Goal: Information Seeking & Learning: Learn about a topic

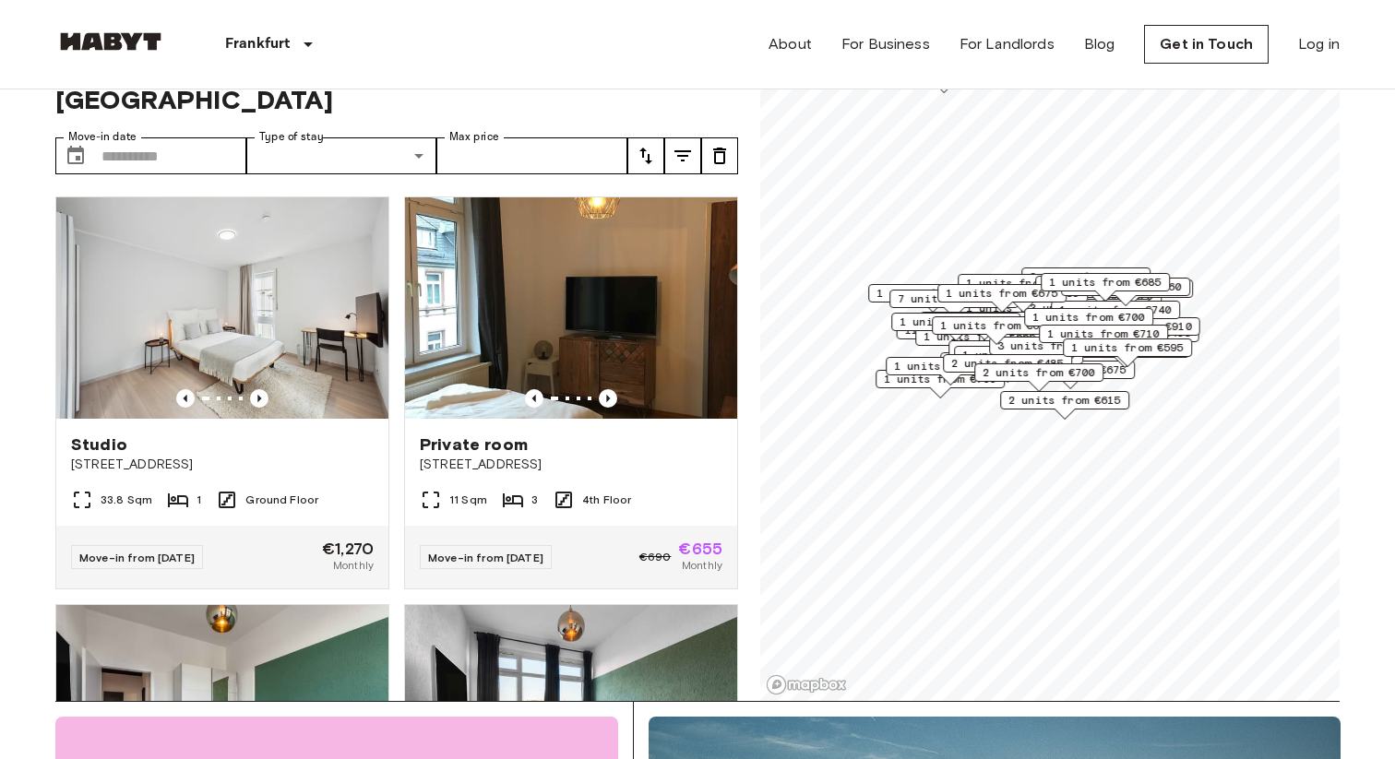
scroll to position [100, 0]
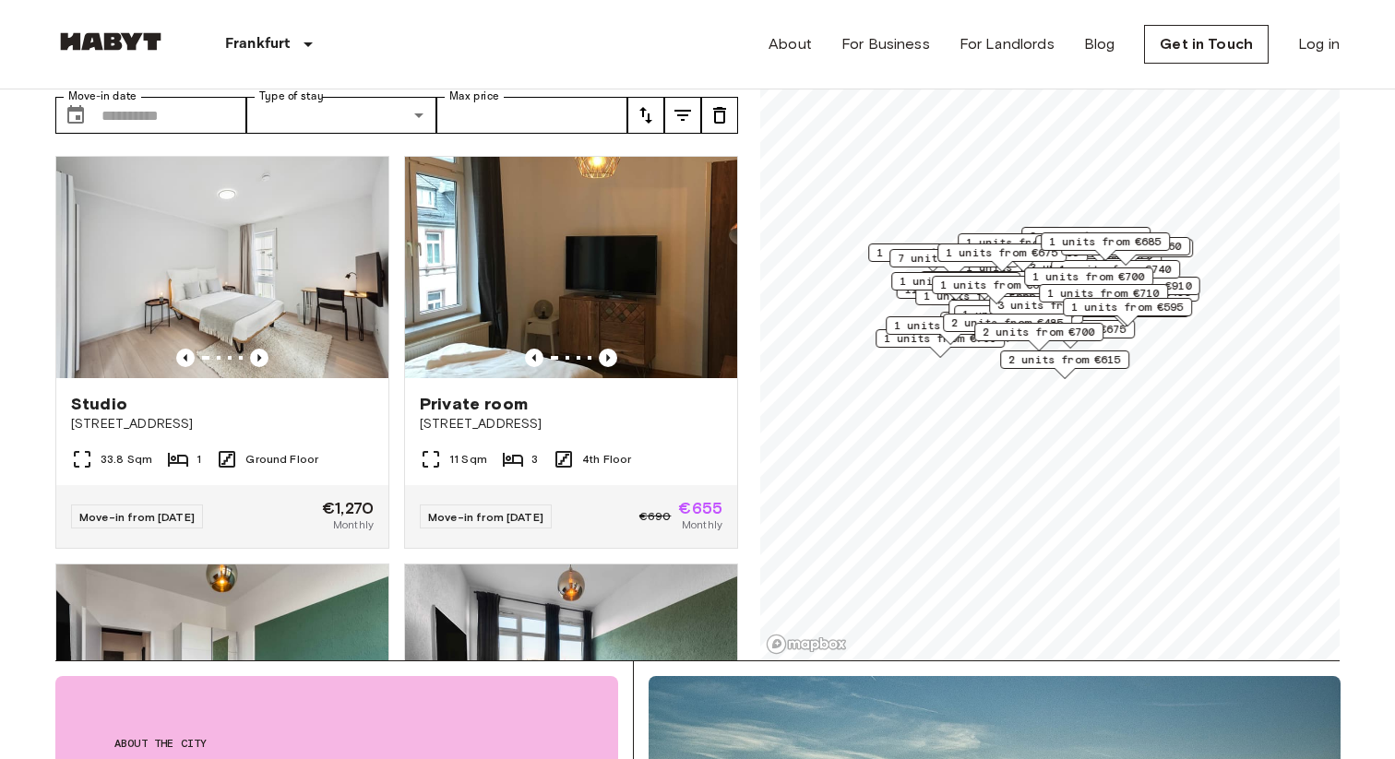
click at [1133, 242] on span "1 units from €685" at bounding box center [1105, 241] width 113 height 17
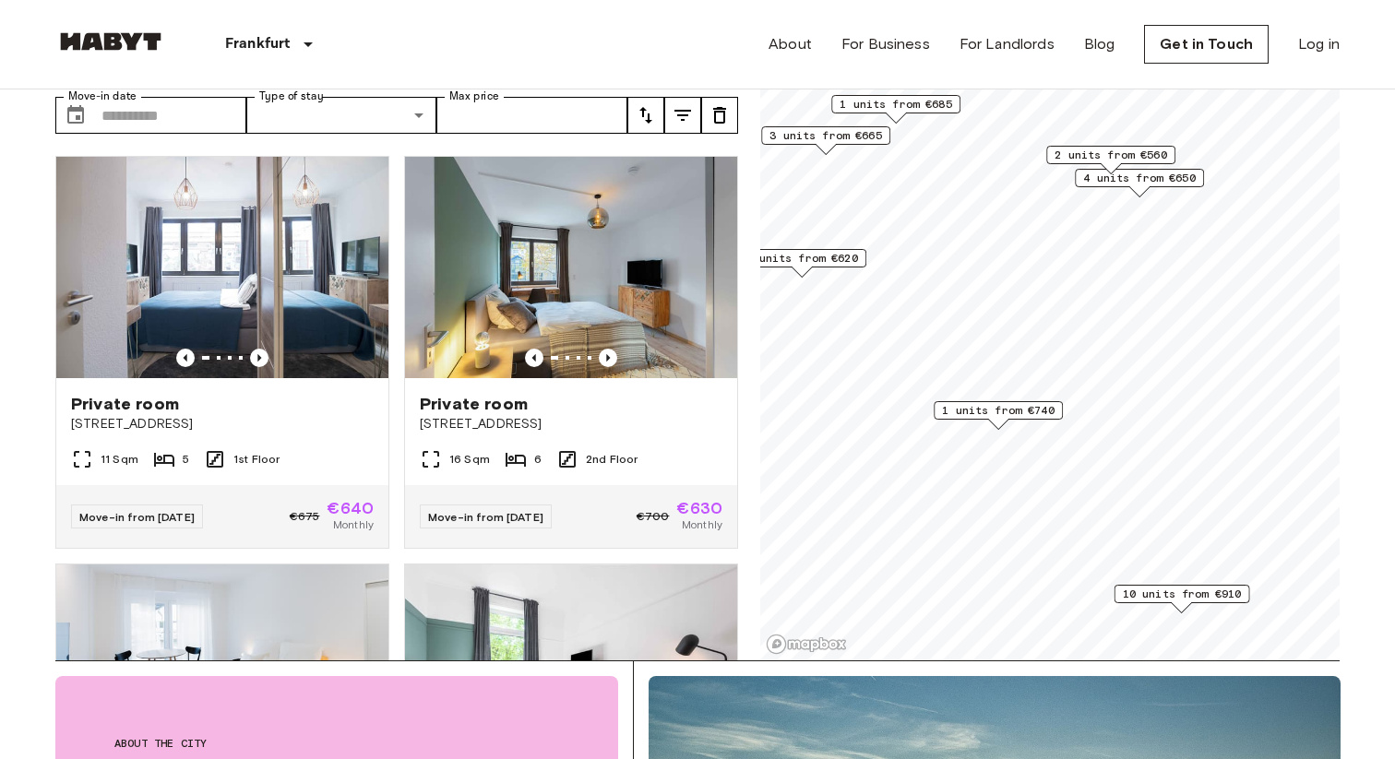
click at [826, 256] on span "6 units from €620" at bounding box center [801, 258] width 113 height 17
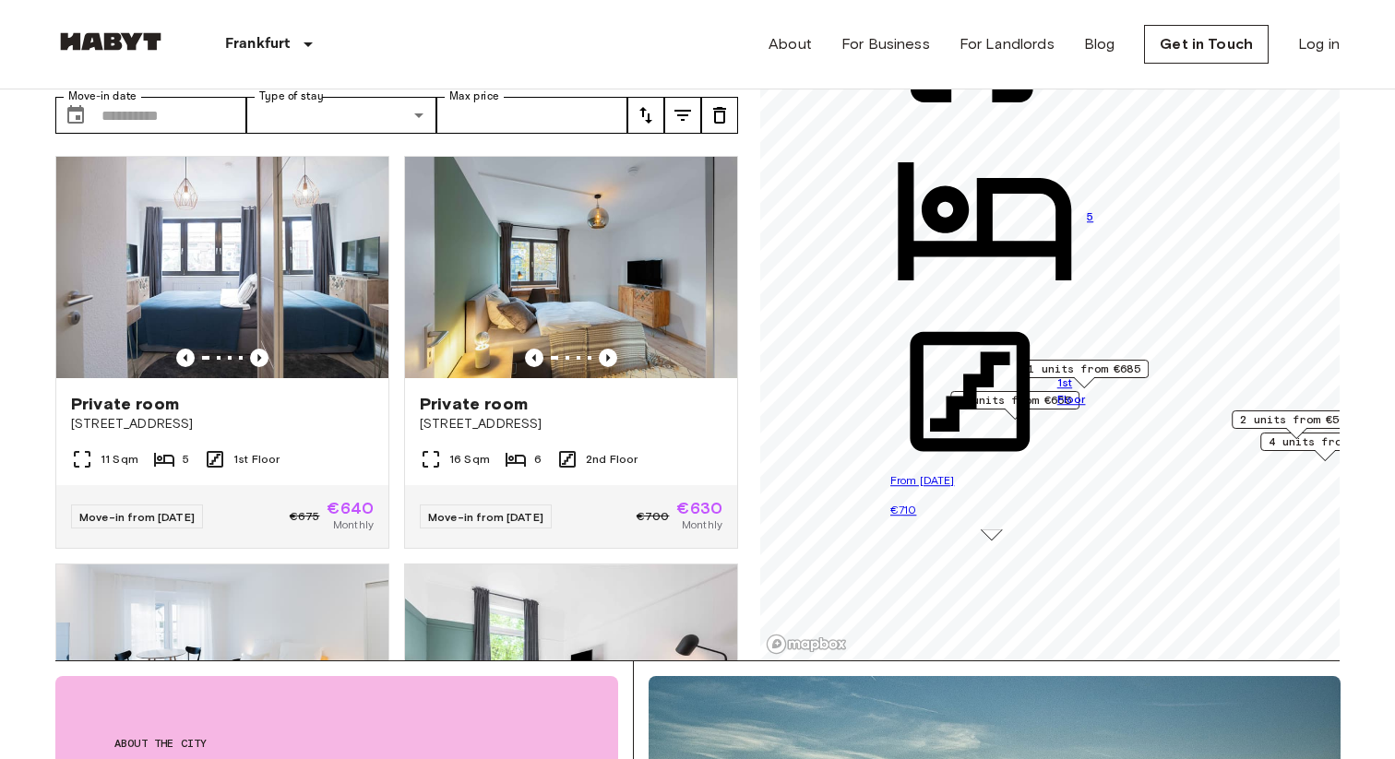
drag, startPoint x: 922, startPoint y: 212, endPoint x: 1109, endPoint y: 482, distance: 328.1
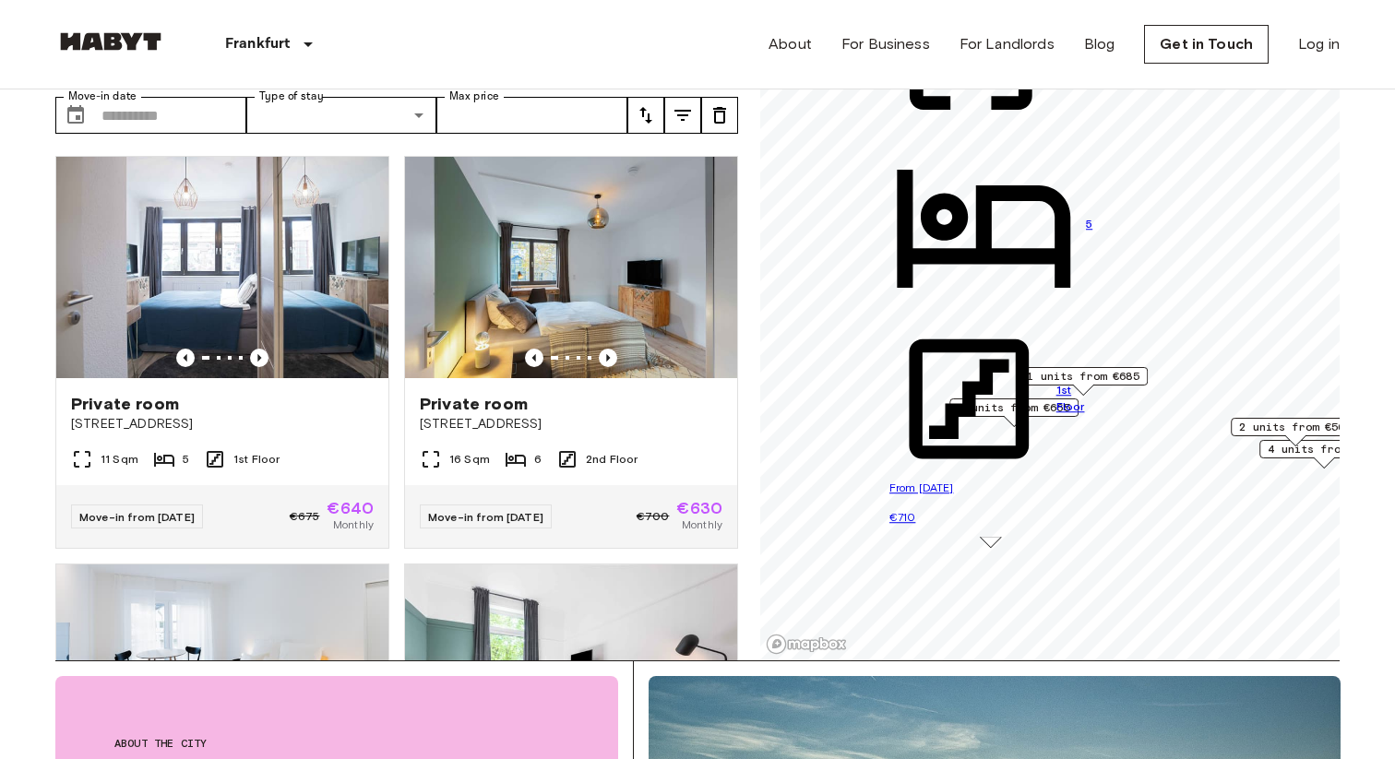
scroll to position [343, 0]
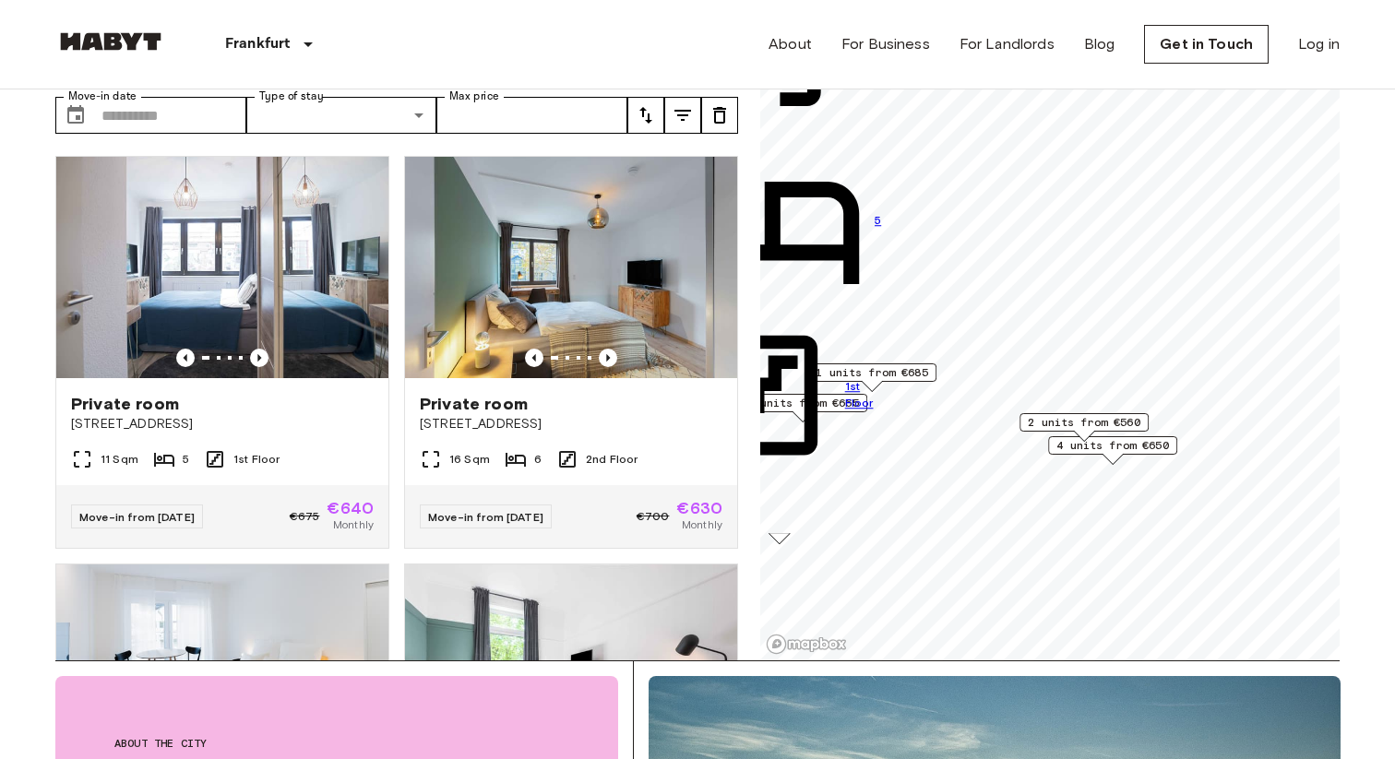
click at [1123, 449] on span "4 units from €650" at bounding box center [1112, 445] width 113 height 17
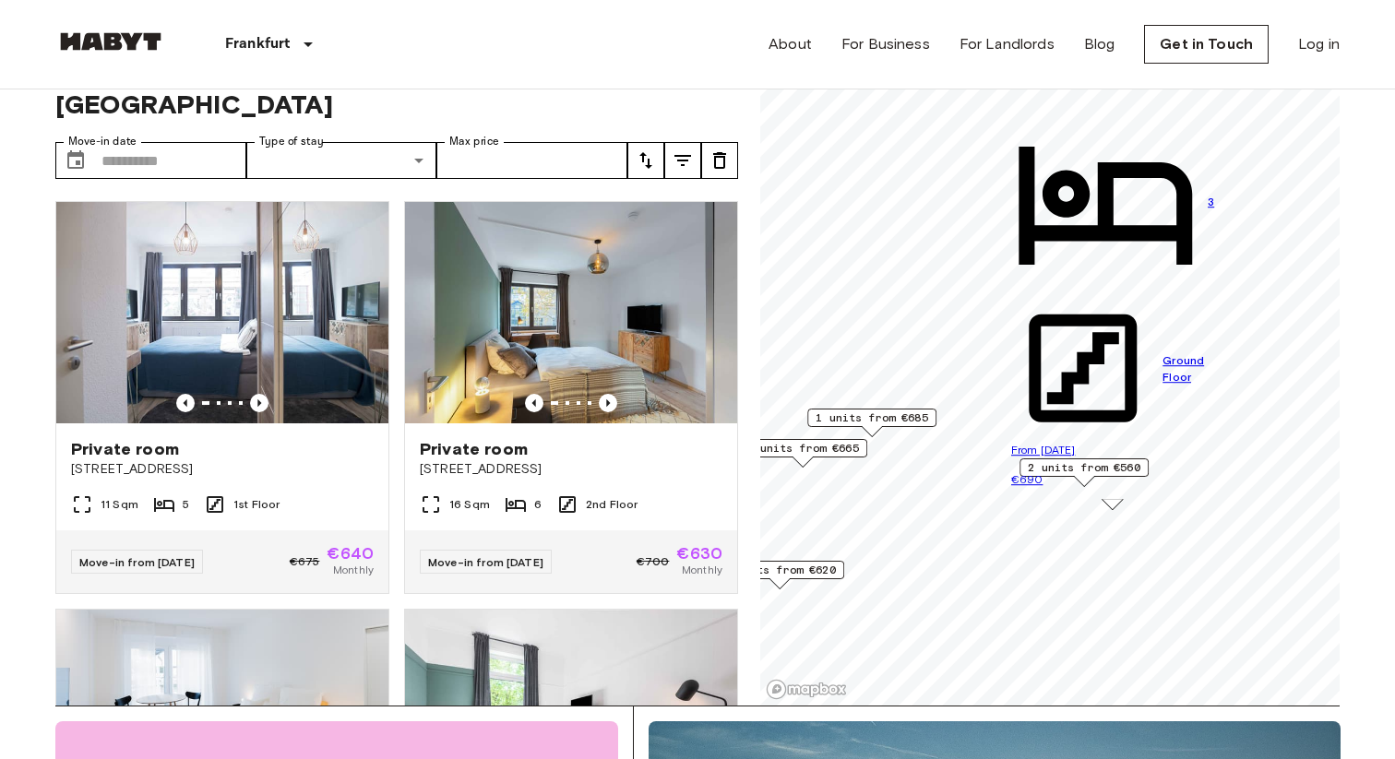
scroll to position [14, 0]
click at [887, 416] on span "1 units from €685" at bounding box center [872, 418] width 113 height 17
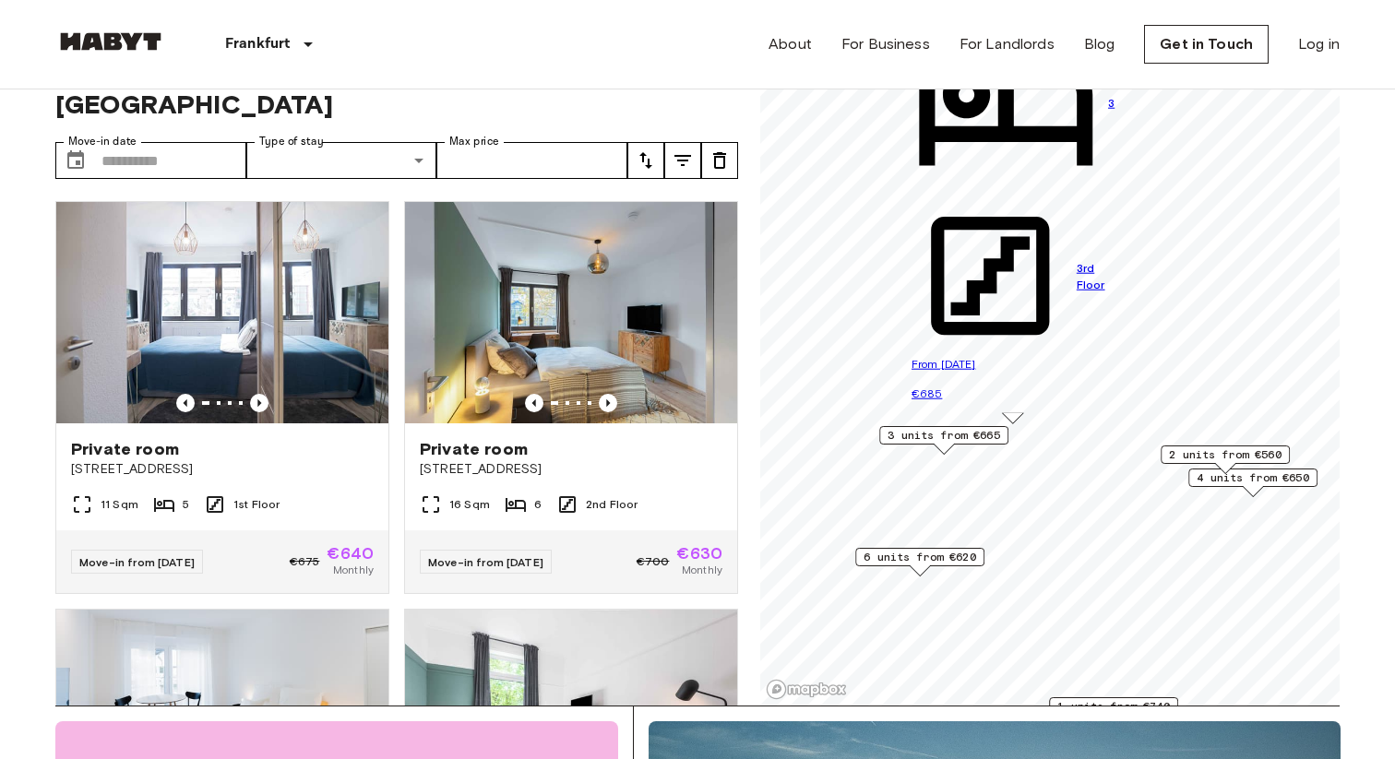
click at [948, 437] on span "3 units from €665" at bounding box center [944, 435] width 113 height 17
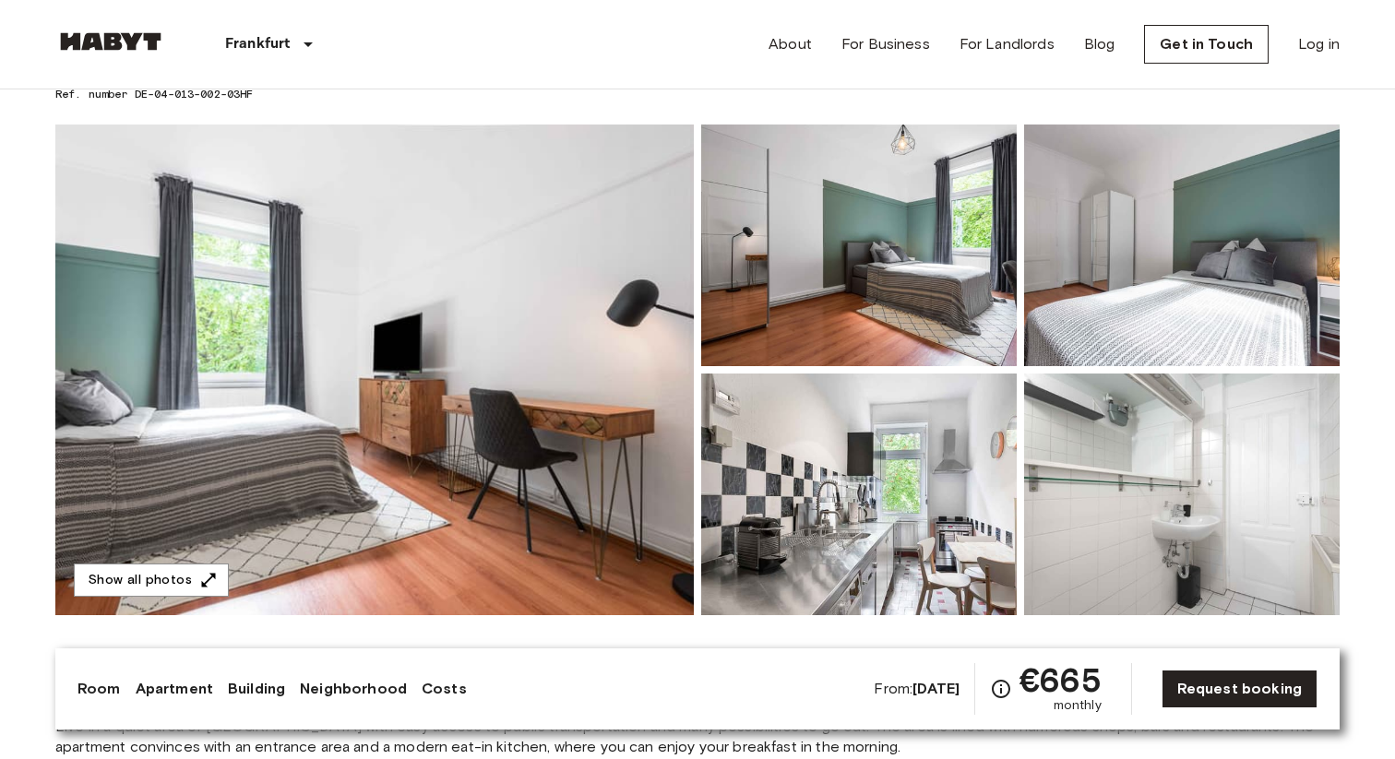
scroll to position [107, 0]
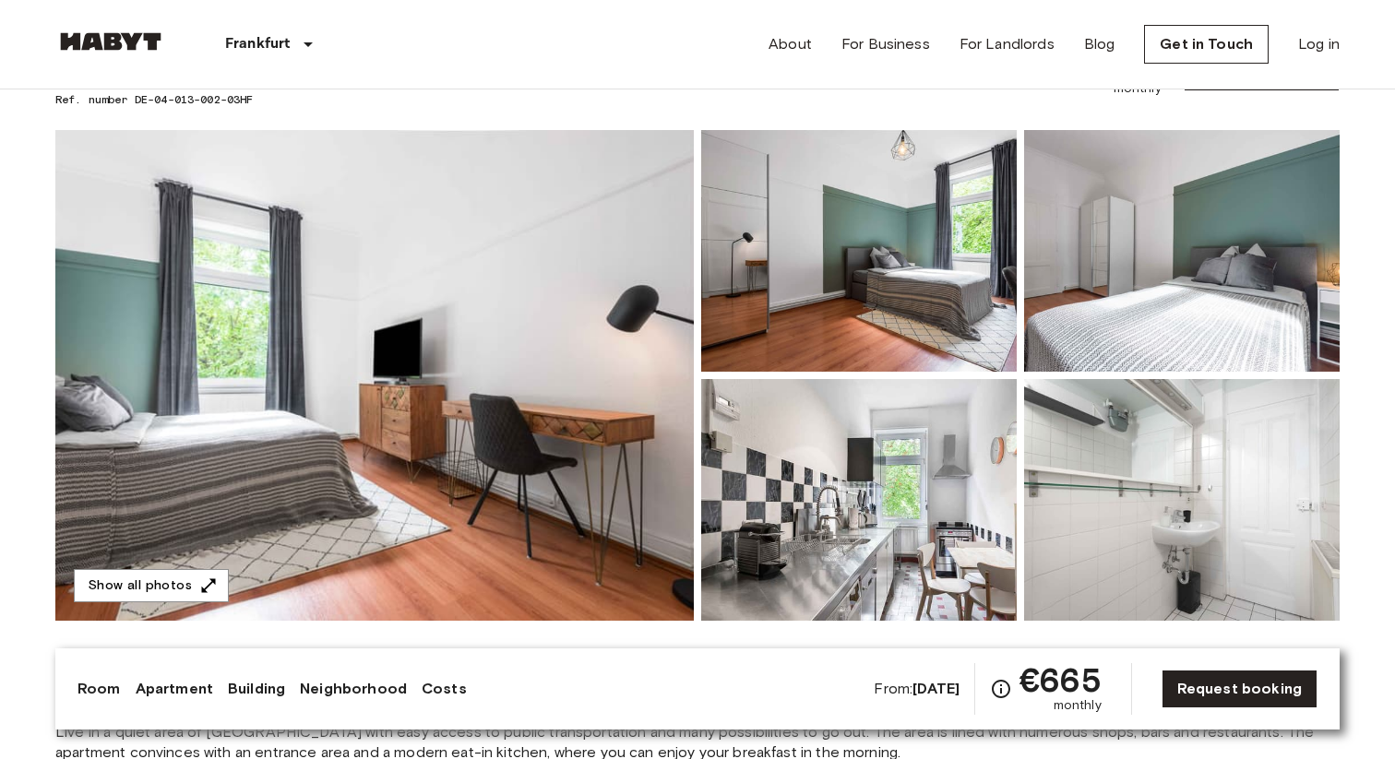
click at [910, 522] on img at bounding box center [859, 500] width 316 height 242
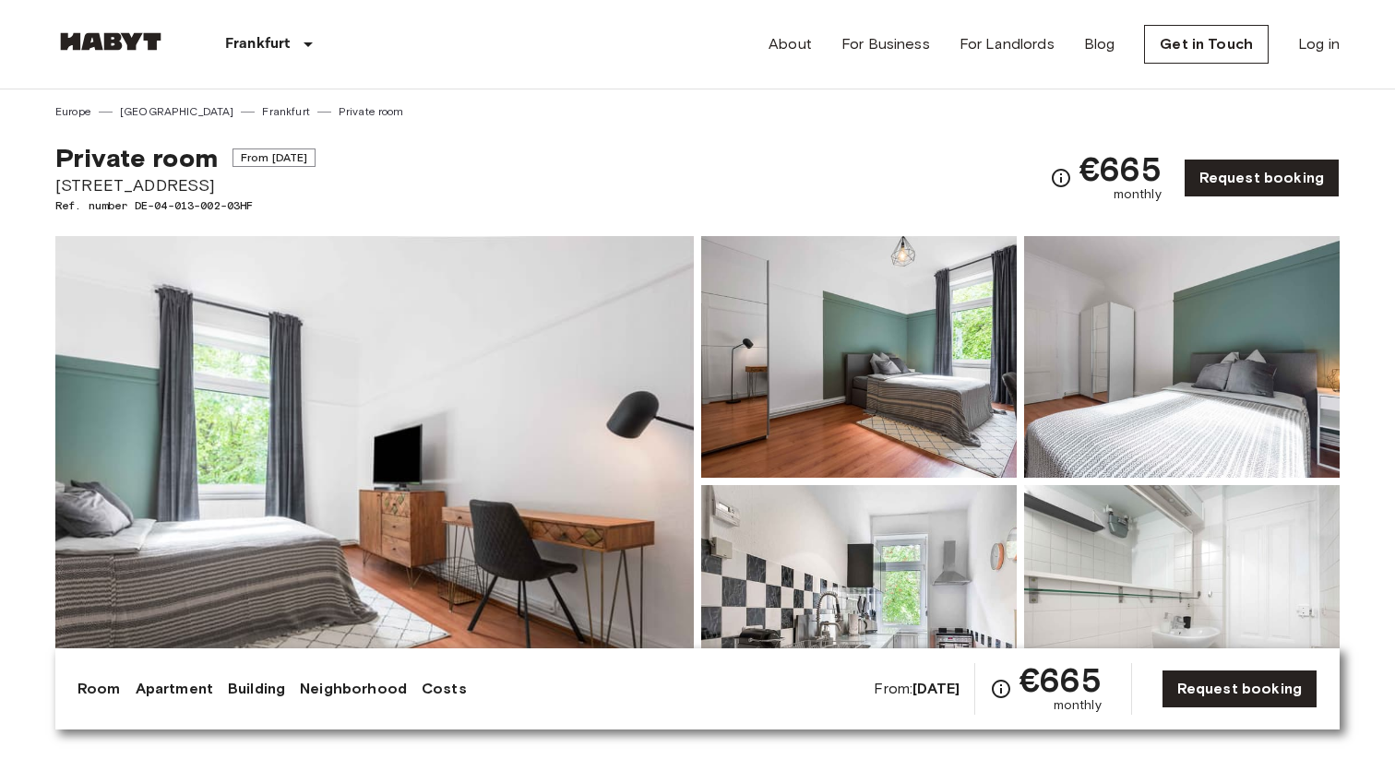
scroll to position [0, 0]
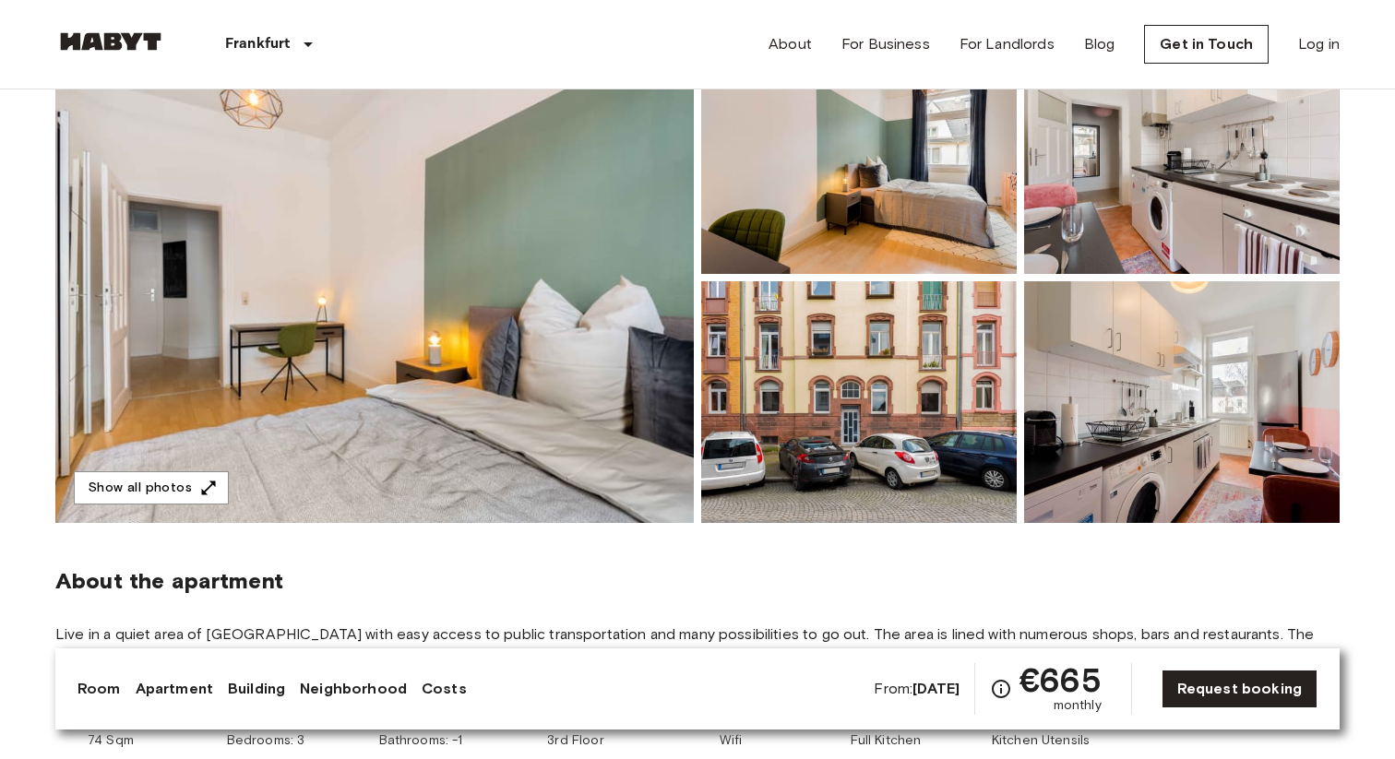
scroll to position [202, 0]
